Goal: Task Accomplishment & Management: Complete application form

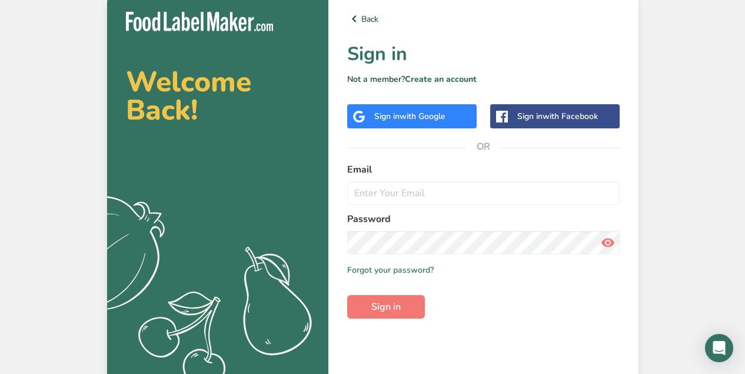
click at [425, 116] on span "with Google" at bounding box center [423, 116] width 46 height 11
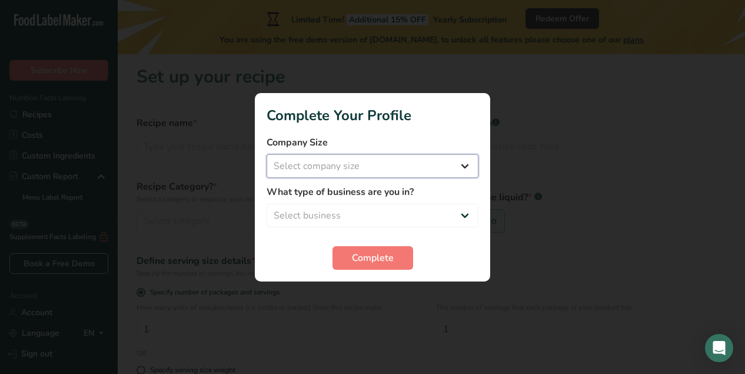
select select "1"
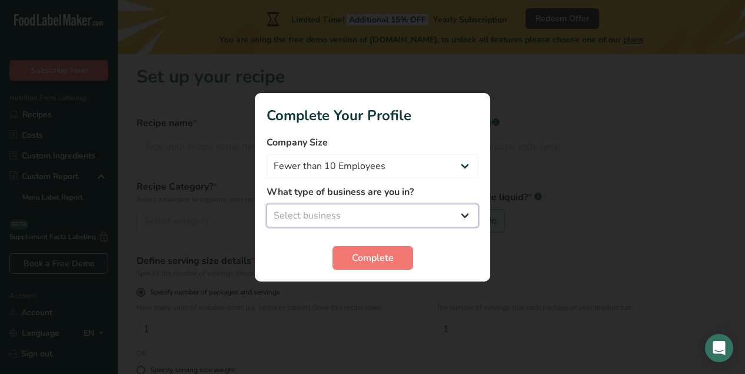
select select "1"
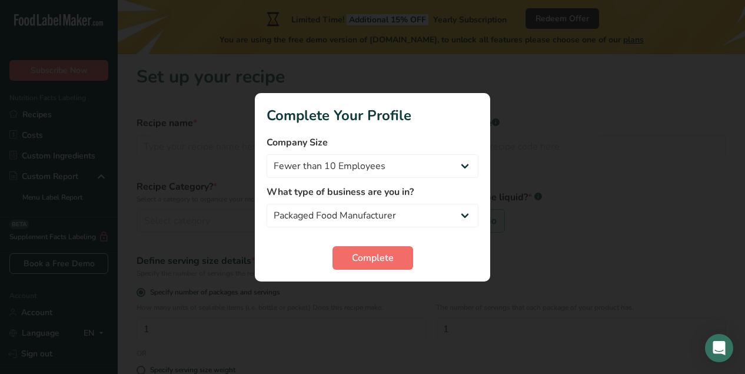
click at [387, 250] on button "Complete" at bounding box center [372, 258] width 81 height 24
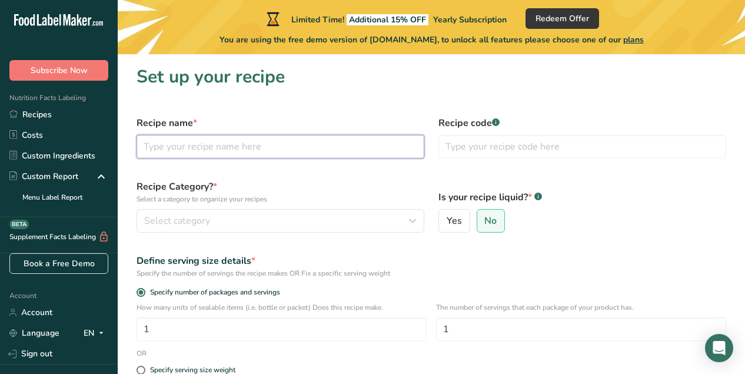
click at [349, 142] on input "text" at bounding box center [281, 147] width 288 height 24
type input "Shed it"
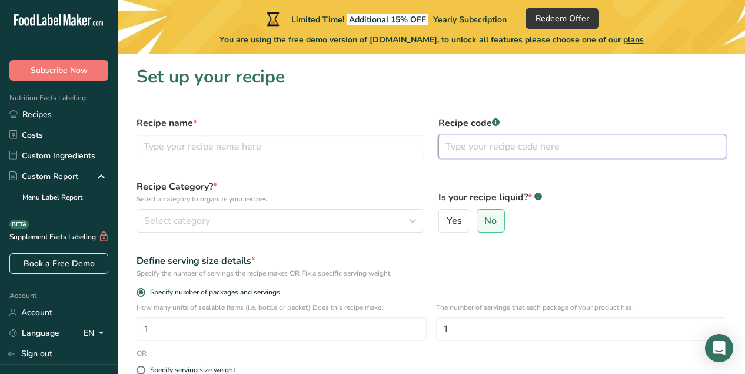
click at [481, 147] on input "text" at bounding box center [582, 147] width 288 height 24
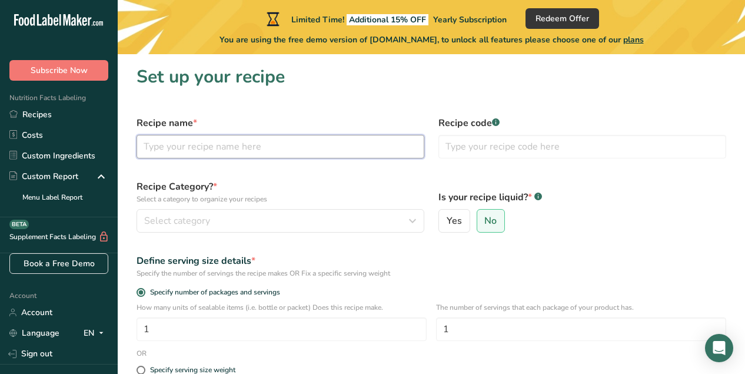
click at [283, 143] on input "text" at bounding box center [281, 147] width 288 height 24
type input "Shed it"
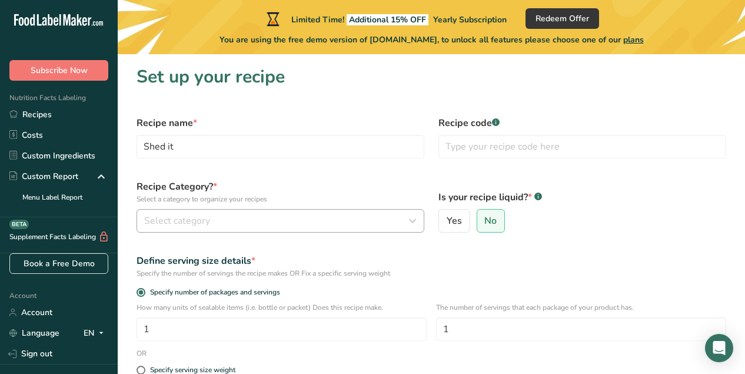
click at [332, 222] on div "Select category" at bounding box center [276, 221] width 265 height 14
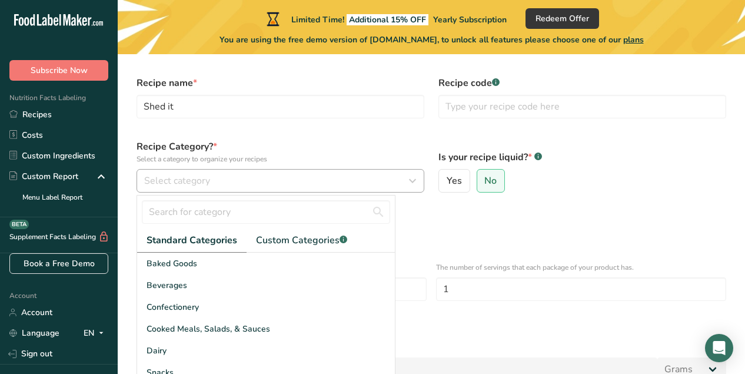
scroll to position [47, 0]
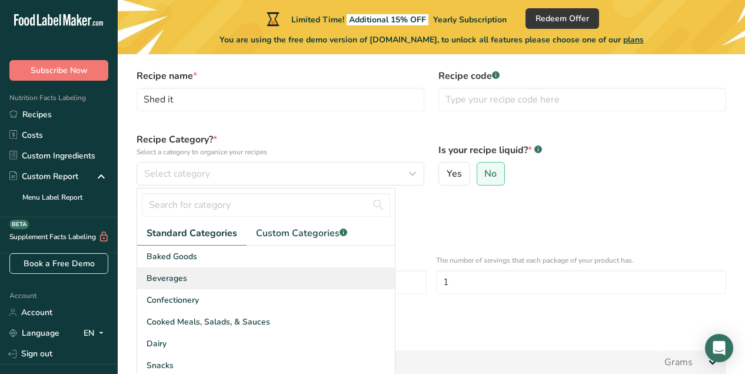
click at [229, 271] on div "Beverages" at bounding box center [266, 278] width 258 height 22
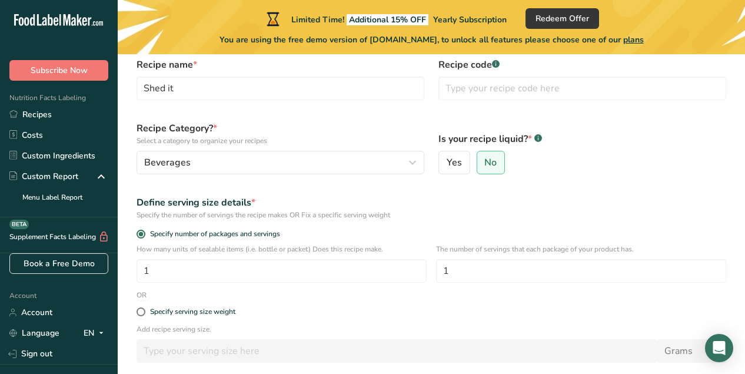
scroll to position [42, 0]
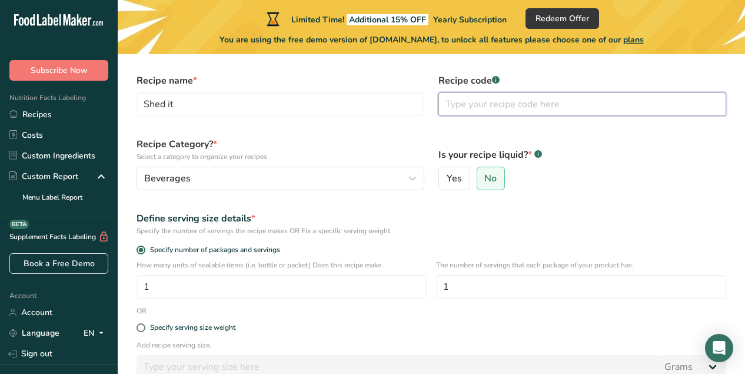
click at [488, 107] on input "text" at bounding box center [582, 104] width 288 height 24
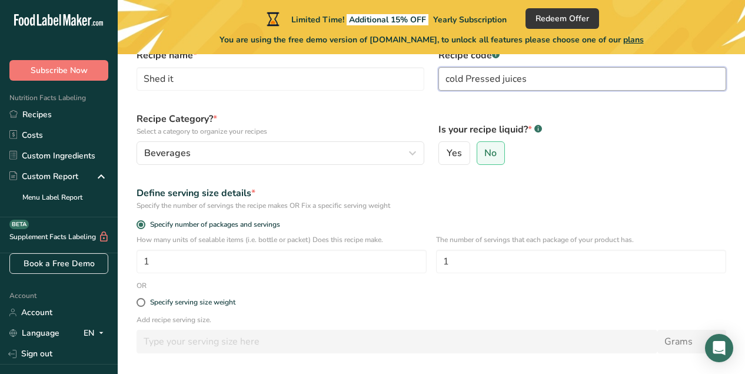
scroll to position [69, 0]
type input "cold Pressed juices"
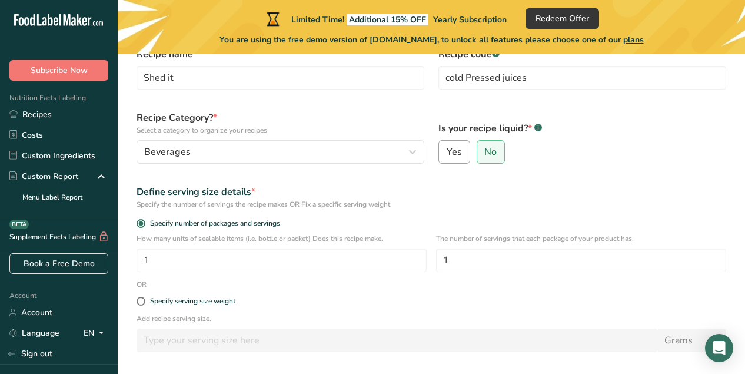
click at [465, 149] on label "Yes" at bounding box center [454, 152] width 32 height 24
click at [447, 149] on input "Yes" at bounding box center [443, 152] width 8 height 8
radio input "true"
select select "22"
radio input "false"
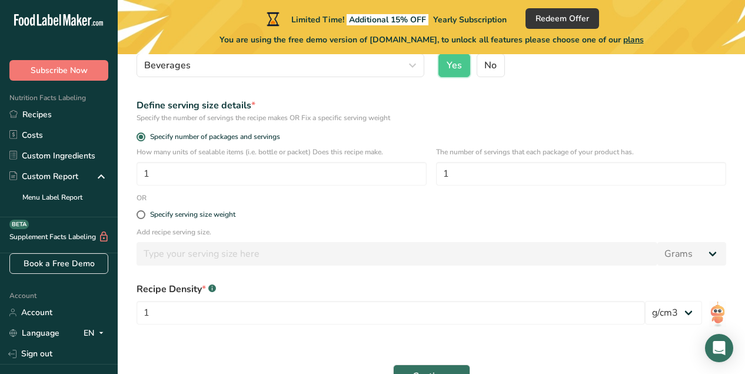
scroll to position [156, 0]
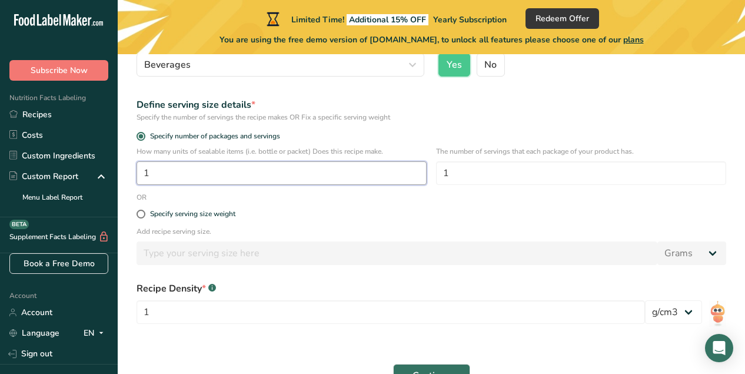
click at [213, 169] on input "1" at bounding box center [282, 173] width 290 height 24
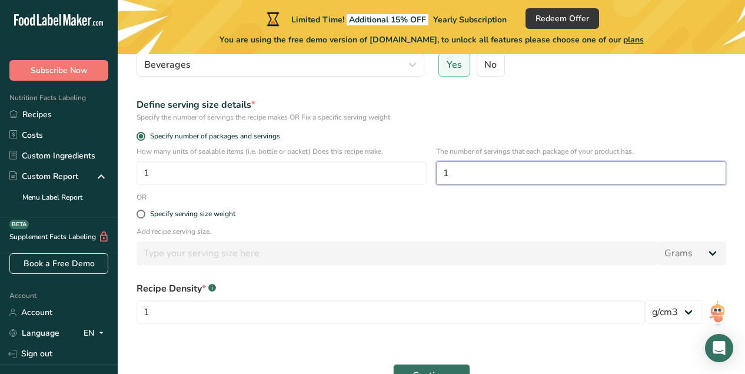
click at [486, 178] on input "1" at bounding box center [581, 173] width 290 height 24
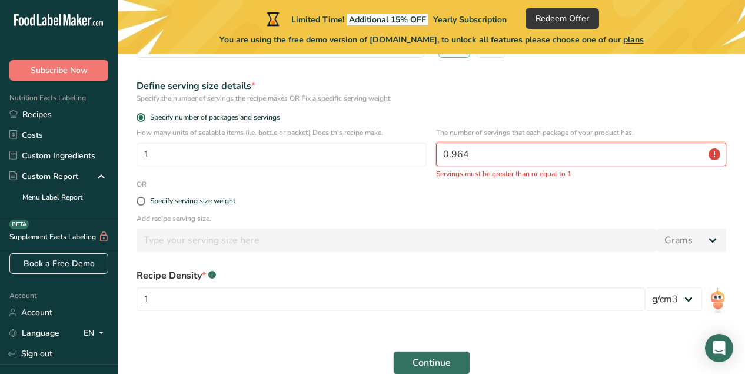
type input "0.963"
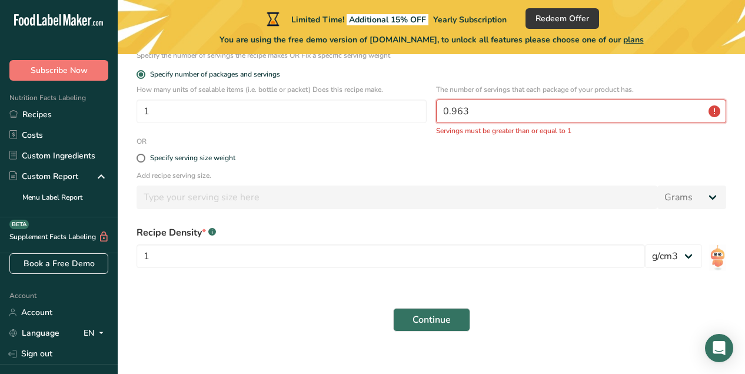
scroll to position [219, 0]
click at [142, 157] on span at bounding box center [141, 156] width 9 height 9
click at [142, 157] on input "Specify serving size weight" at bounding box center [141, 157] width 8 height 8
radio input "true"
radio input "false"
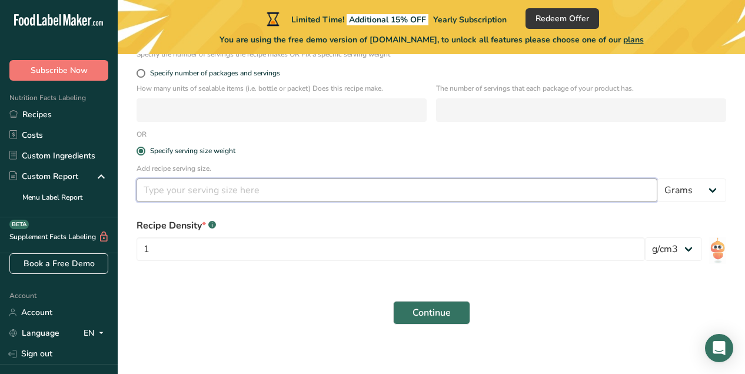
click at [240, 194] on input "number" at bounding box center [397, 190] width 521 height 24
type input "4"
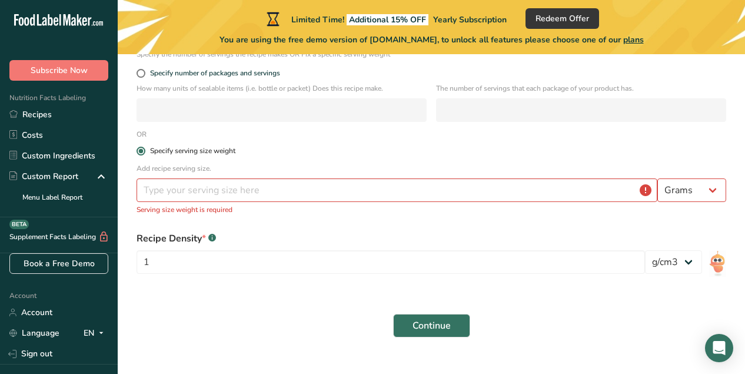
click at [141, 150] on span at bounding box center [141, 151] width 9 height 9
click at [141, 150] on input "Specify serving size weight" at bounding box center [141, 151] width 8 height 8
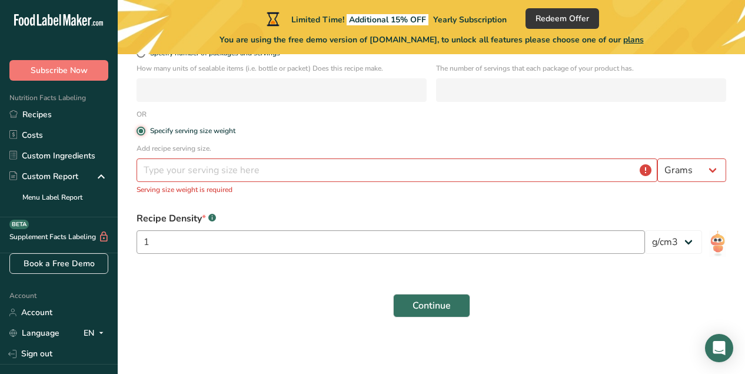
scroll to position [239, 0]
click at [448, 305] on span "Continue" at bounding box center [432, 305] width 38 height 14
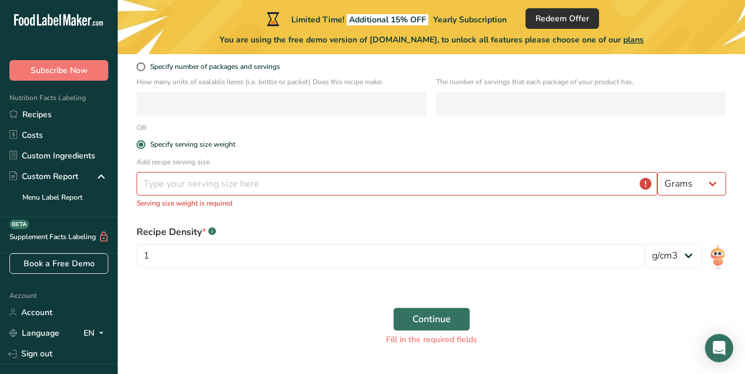
scroll to position [0, 0]
